Goal: Task Accomplishment & Management: Complete application form

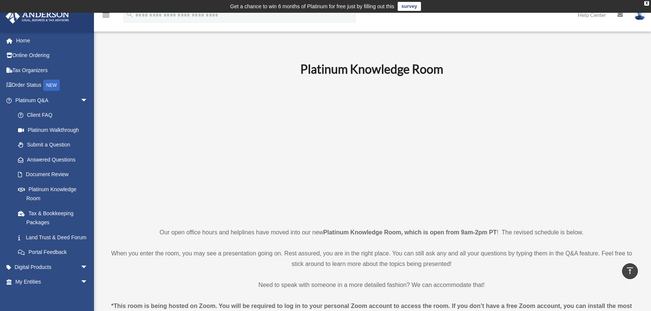
scroll to position [263, 0]
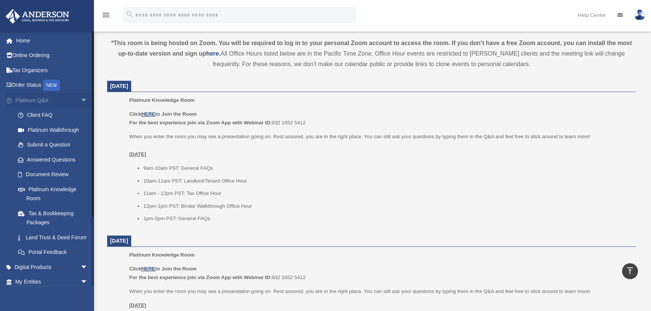
click at [80, 102] on span "arrow_drop_down" at bounding box center [87, 100] width 15 height 15
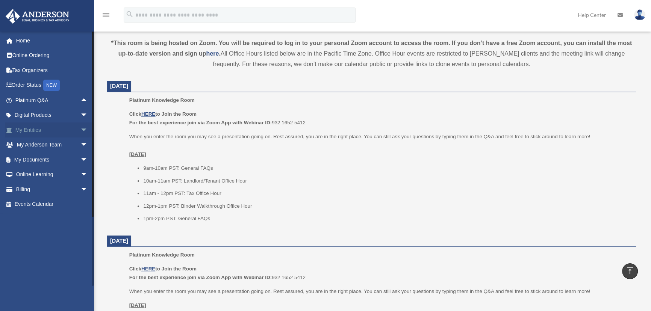
click at [80, 129] on span "arrow_drop_down" at bounding box center [87, 130] width 15 height 15
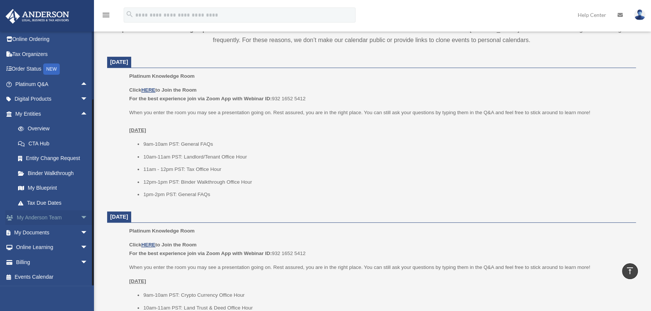
scroll to position [297, 0]
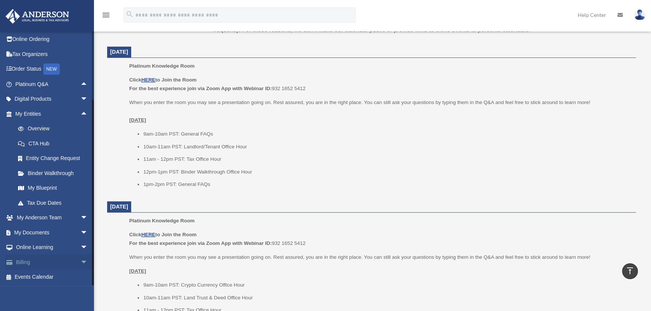
click at [80, 261] on span "arrow_drop_down" at bounding box center [87, 262] width 15 height 15
click at [21, 261] on link "Billing arrow_drop_up" at bounding box center [52, 262] width 94 height 15
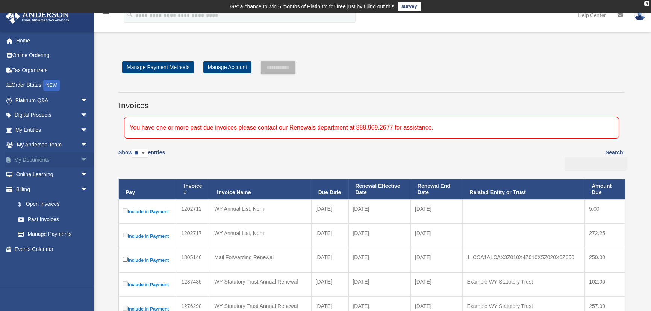
click at [80, 161] on span "arrow_drop_down" at bounding box center [87, 159] width 15 height 15
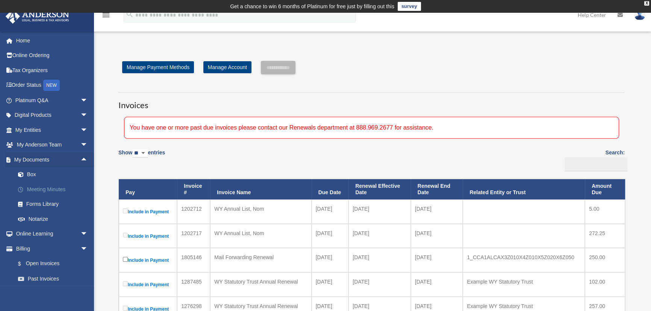
click at [44, 189] on link "Meeting Minutes" at bounding box center [55, 189] width 89 height 15
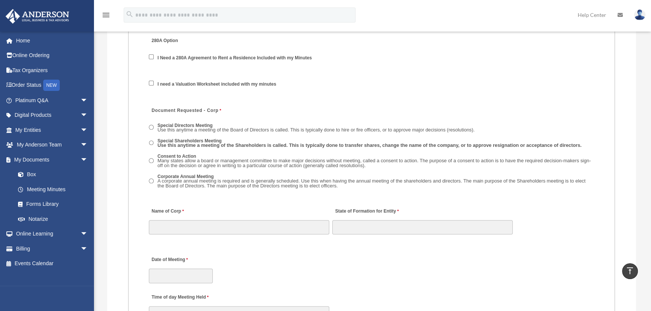
scroll to position [1060, 0]
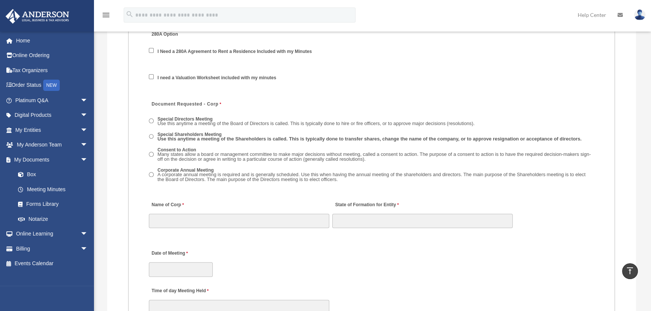
click at [154, 153] on span "Consent to Action Many states allow a board or management committee to make maj…" at bounding box center [372, 155] width 446 height 19
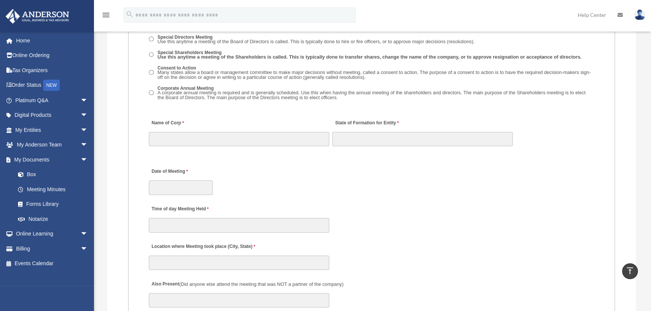
scroll to position [1162, 0]
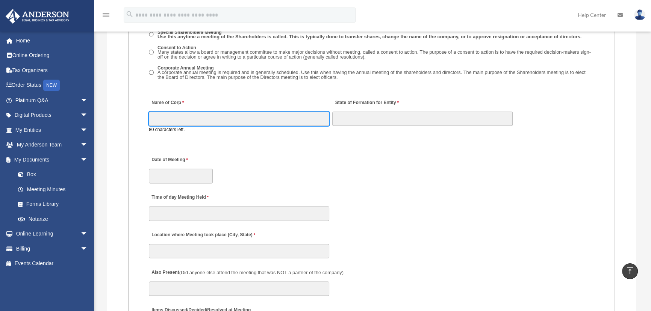
click at [176, 120] on input "Name of Corp" at bounding box center [239, 119] width 180 height 14
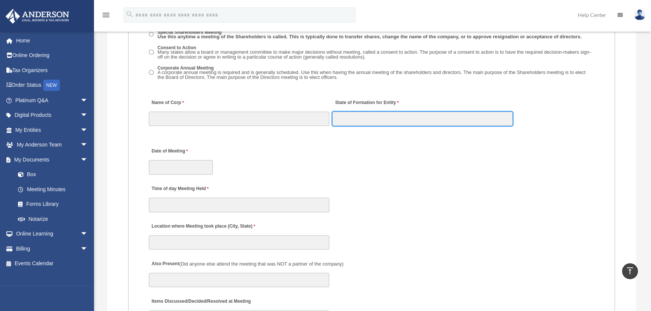
click at [348, 118] on input "State of Formation for Entity" at bounding box center [422, 119] width 180 height 14
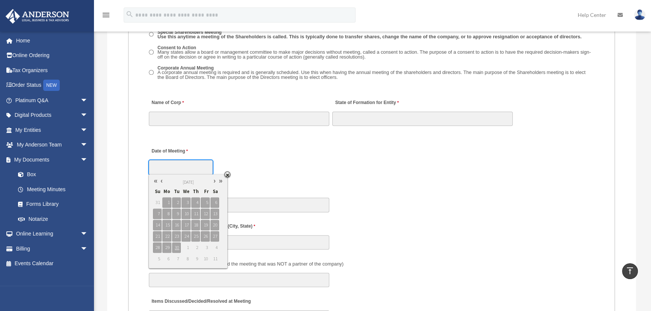
click at [169, 165] on input "Date of Meeting" at bounding box center [181, 167] width 64 height 14
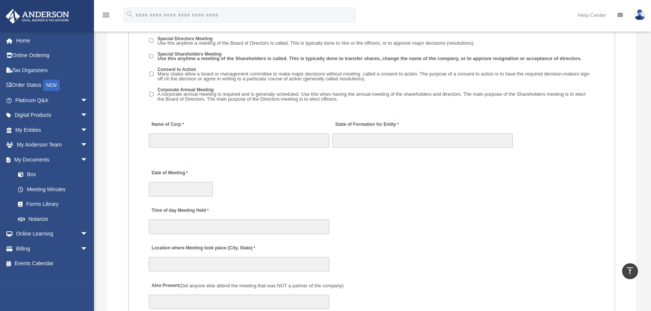
scroll to position [1128, 0]
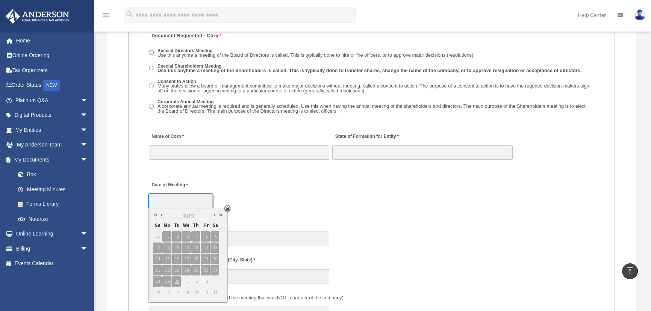
click at [195, 196] on input "Date of Meeting" at bounding box center [181, 201] width 64 height 14
click at [160, 215] on link at bounding box center [162, 215] width 6 height 8
click at [160, 214] on link at bounding box center [162, 215] width 6 height 8
click at [161, 214] on link at bounding box center [162, 215] width 6 height 8
click at [274, 195] on div "Date of Meeting" at bounding box center [371, 192] width 447 height 33
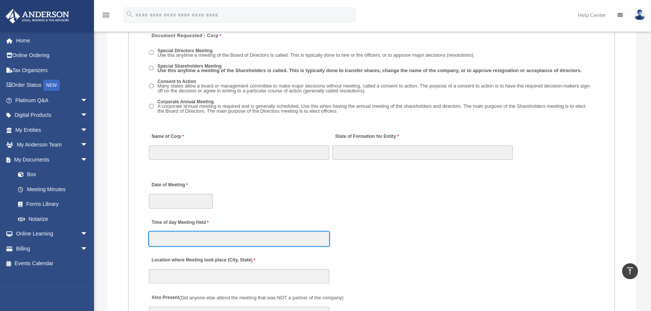
click at [192, 236] on input "Time of day Meeting Held" at bounding box center [239, 239] width 180 height 14
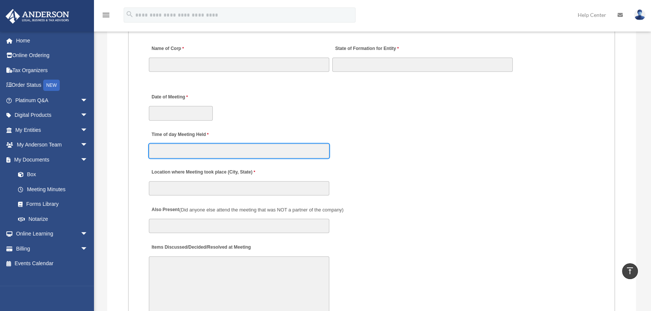
scroll to position [1230, 0]
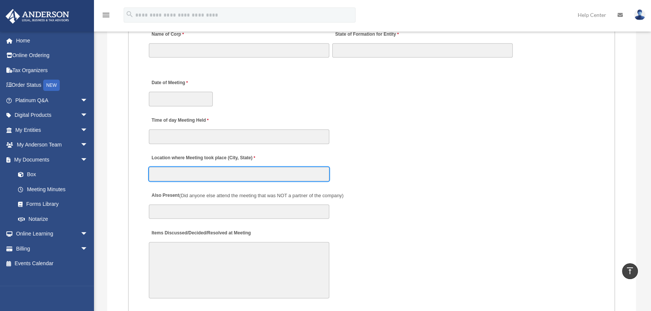
click at [179, 176] on input "Location where Meeting took place (City, State)" at bounding box center [239, 174] width 180 height 14
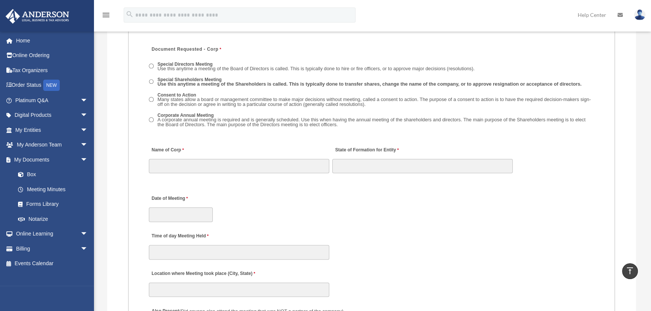
scroll to position [1094, 0]
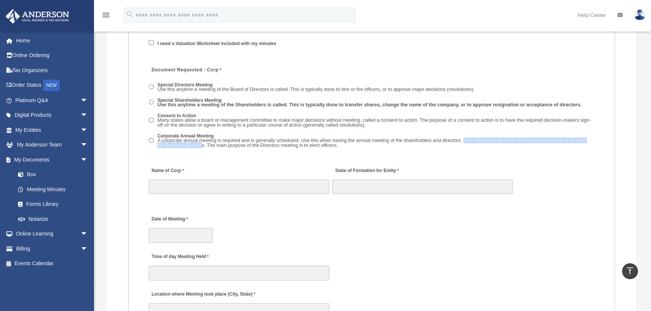
drag, startPoint x: 463, startPoint y: 139, endPoint x: 203, endPoint y: 144, distance: 260.2
click at [203, 144] on span "A corporate annual meeting is required and is generally scheduled. Use this whe…" at bounding box center [372, 143] width 428 height 11
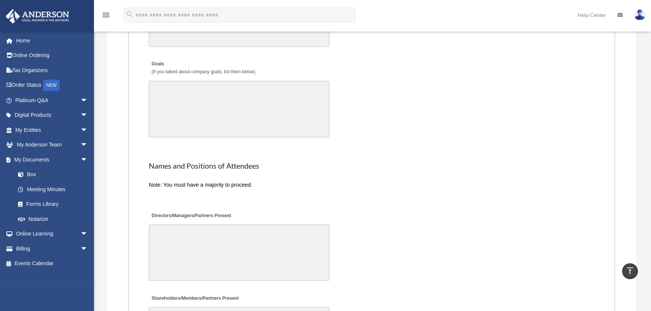
scroll to position [1572, 0]
